Goal: Navigation & Orientation: Understand site structure

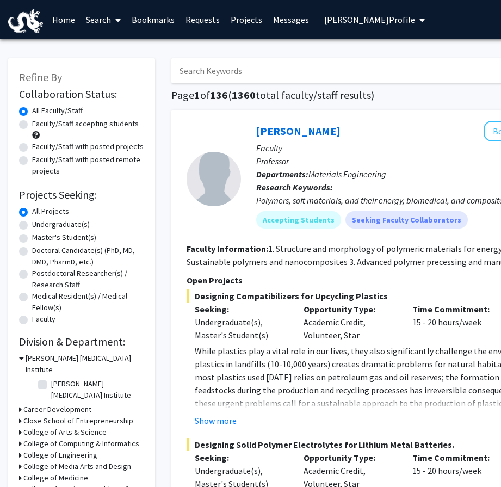
click at [346, 24] on span "[PERSON_NAME] Profile" at bounding box center [370, 19] width 91 height 11
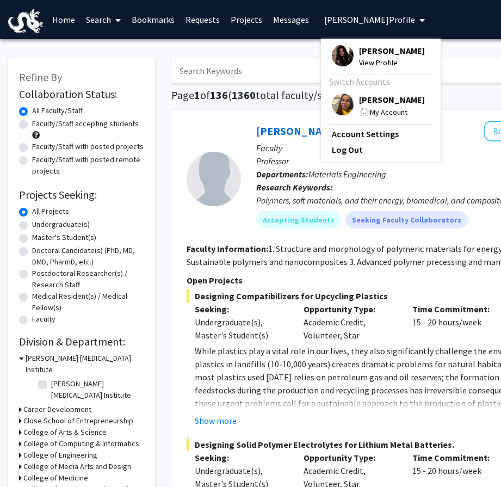
click at [371, 109] on span "My Account" at bounding box center [389, 112] width 38 height 10
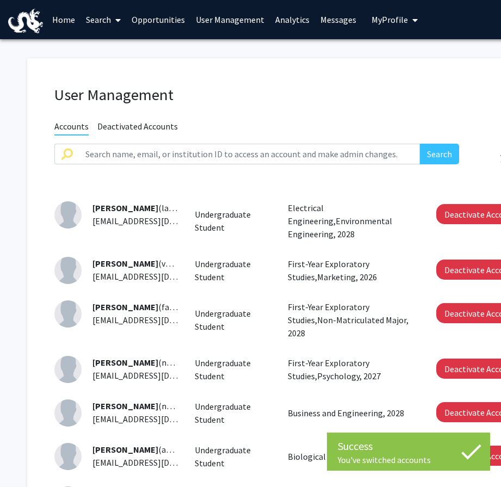
click at [231, 17] on link "User Management" at bounding box center [230, 20] width 79 height 38
click at [103, 22] on link "Search" at bounding box center [104, 20] width 46 height 38
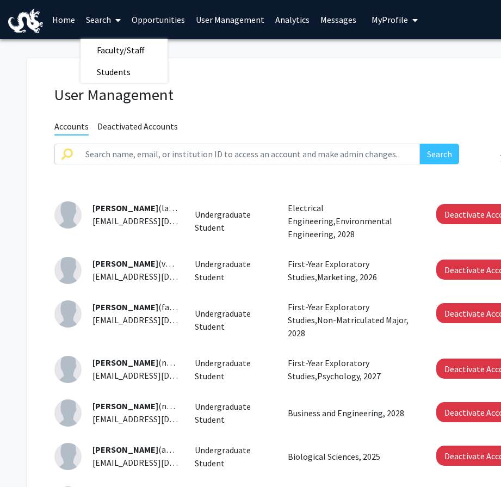
click at [102, 22] on link "Search" at bounding box center [104, 20] width 46 height 38
click at [54, 23] on link "Home" at bounding box center [64, 20] width 34 height 38
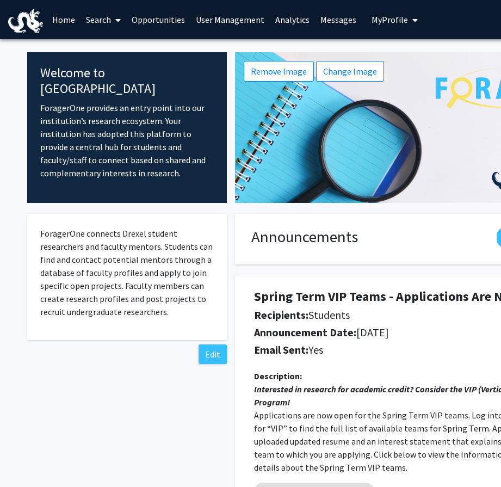
click at [53, 23] on link "Home" at bounding box center [64, 20] width 34 height 38
click at [401, 17] on span "My Profile" at bounding box center [390, 19] width 36 height 11
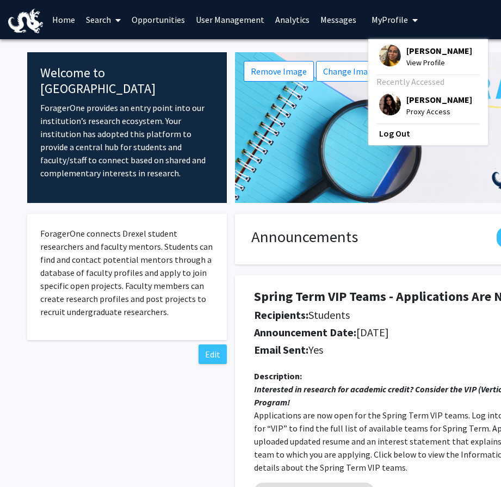
click at [401, 17] on span "My Profile" at bounding box center [390, 19] width 36 height 11
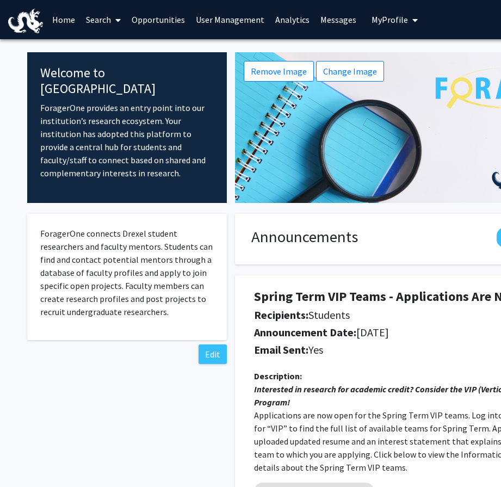
click at [315, 18] on link "Messages" at bounding box center [338, 20] width 47 height 38
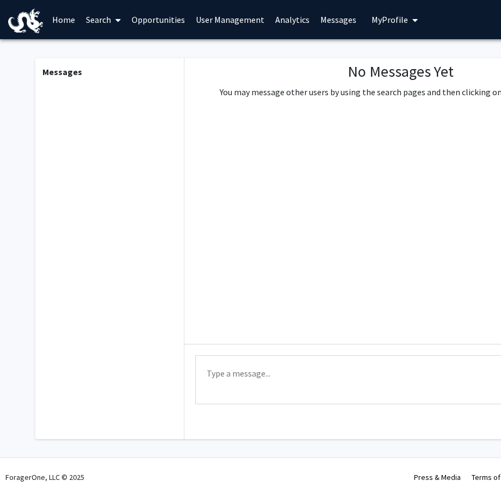
click at [289, 20] on link "Analytics" at bounding box center [292, 20] width 45 height 38
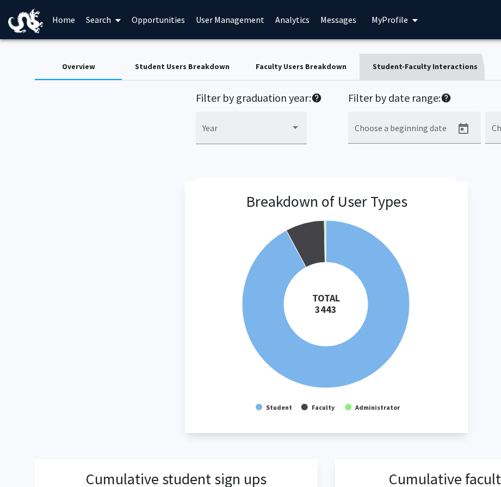
click at [396, 75] on div "Student-Faculty Interactions" at bounding box center [425, 67] width 131 height 26
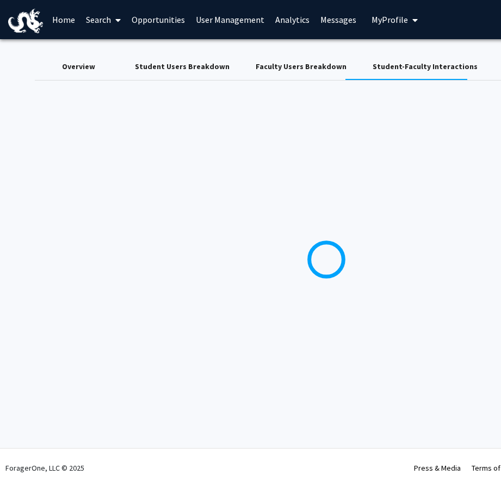
click at [302, 71] on div "Faculty Users Breakdown" at bounding box center [301, 66] width 91 height 11
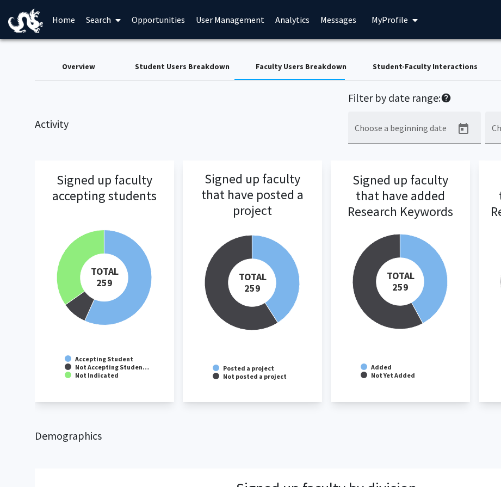
click at [77, 19] on link "Home" at bounding box center [64, 20] width 34 height 38
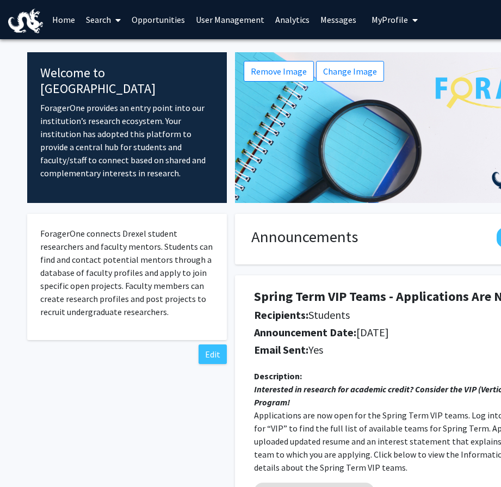
click at [211, 16] on link "User Management" at bounding box center [230, 20] width 79 height 38
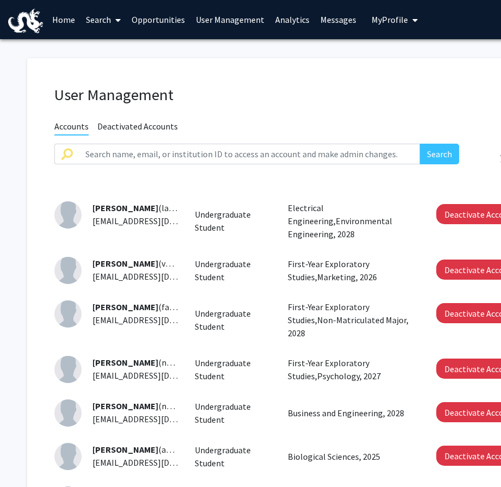
click at [166, 19] on link "Opportunities" at bounding box center [158, 20] width 64 height 38
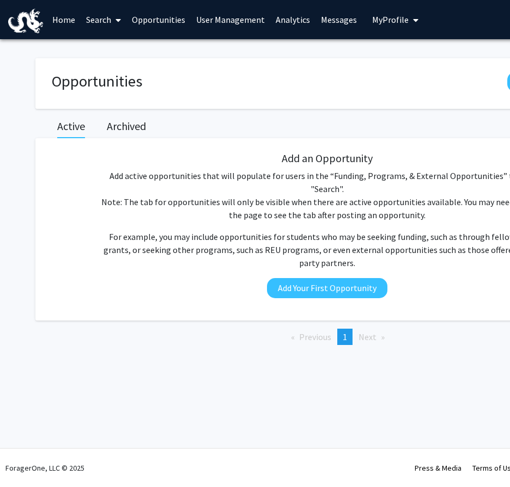
click at [109, 19] on link "Search" at bounding box center [104, 20] width 46 height 38
click at [286, 20] on link "Analytics" at bounding box center [292, 20] width 45 height 38
